Goal: Task Accomplishment & Management: Complete application form

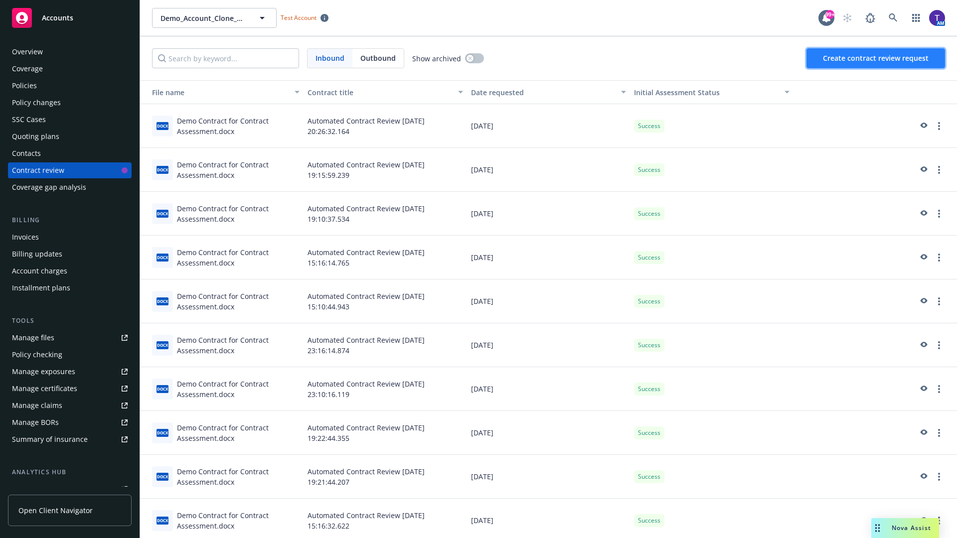
click at [876, 58] on span "Create contract review request" at bounding box center [876, 57] width 106 height 9
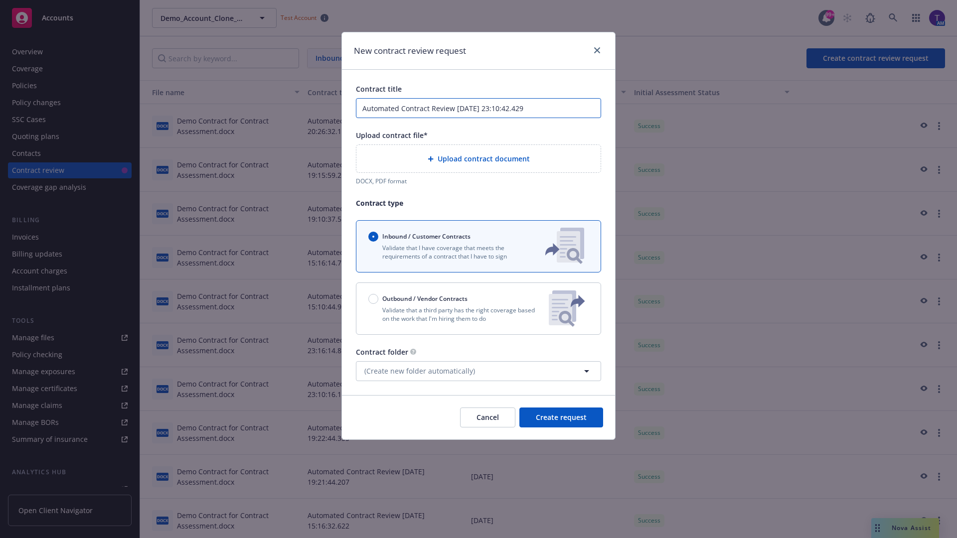
type input "Automated Contract Review 09-16-2025 23:10:42.429"
click at [478, 308] on p "Validate that a third party has the right coverage based on the work that I'm h…" at bounding box center [454, 314] width 172 height 17
radio input "false"
radio input "true"
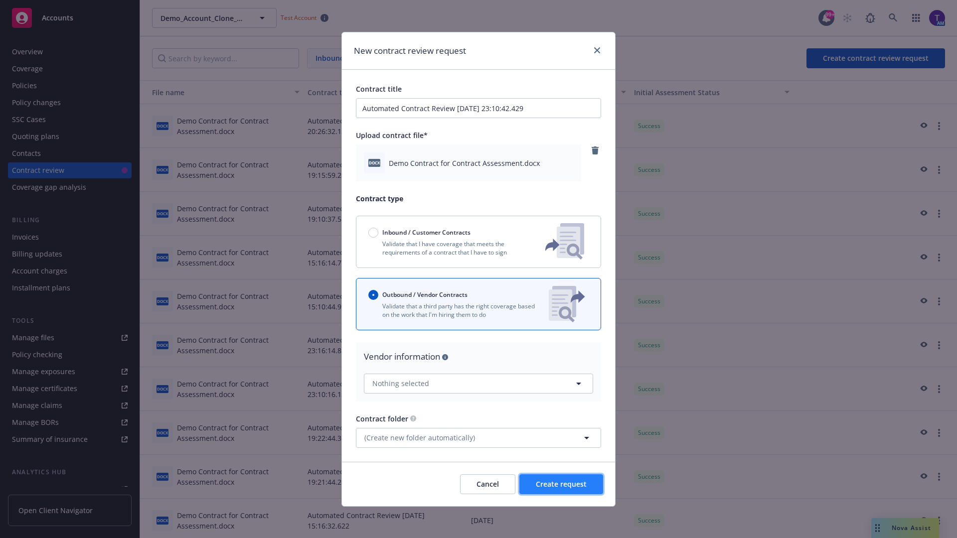
click at [561, 484] on span "Create request" at bounding box center [561, 483] width 51 height 9
